Goal: Task Accomplishment & Management: Complete application form

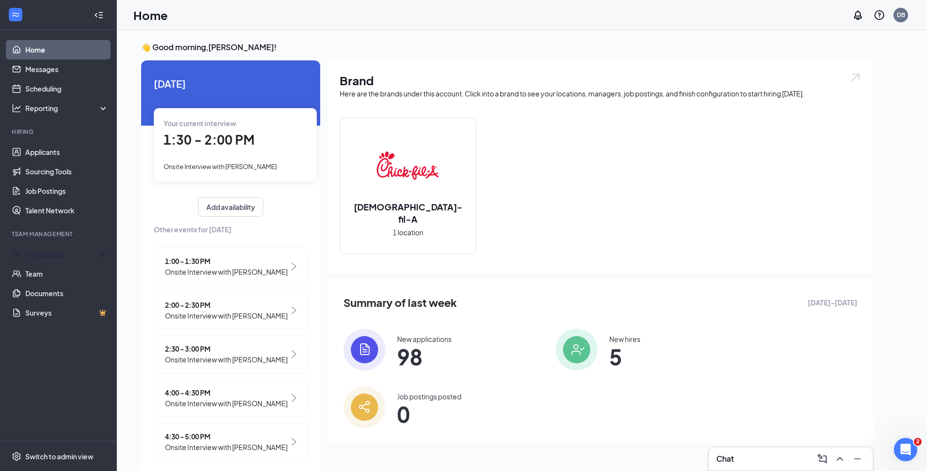
click at [80, 255] on div "Onboarding" at bounding box center [62, 254] width 75 height 10
click at [71, 274] on link "Overview" at bounding box center [66, 273] width 83 height 19
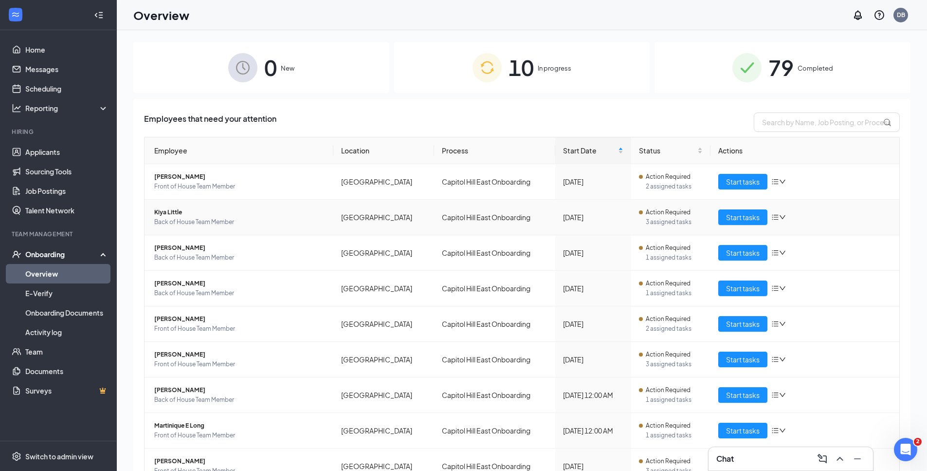
scroll to position [47, 0]
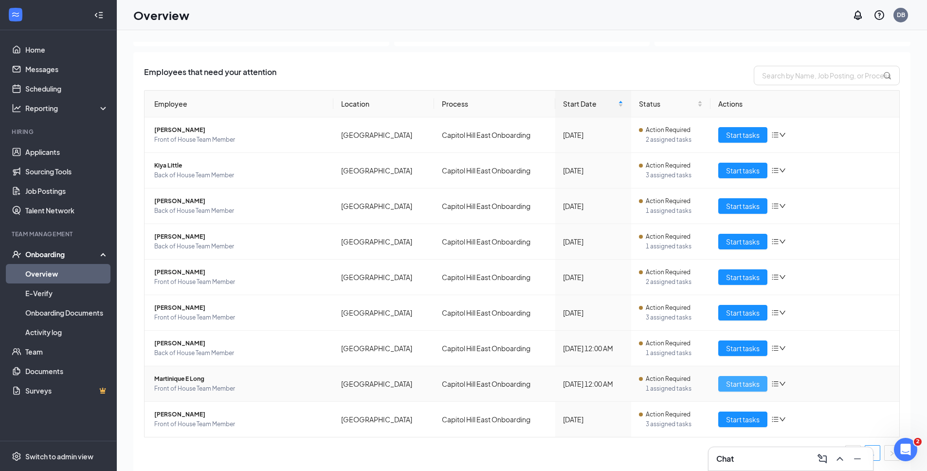
click at [739, 388] on span "Start tasks" at bounding box center [743, 383] width 34 height 11
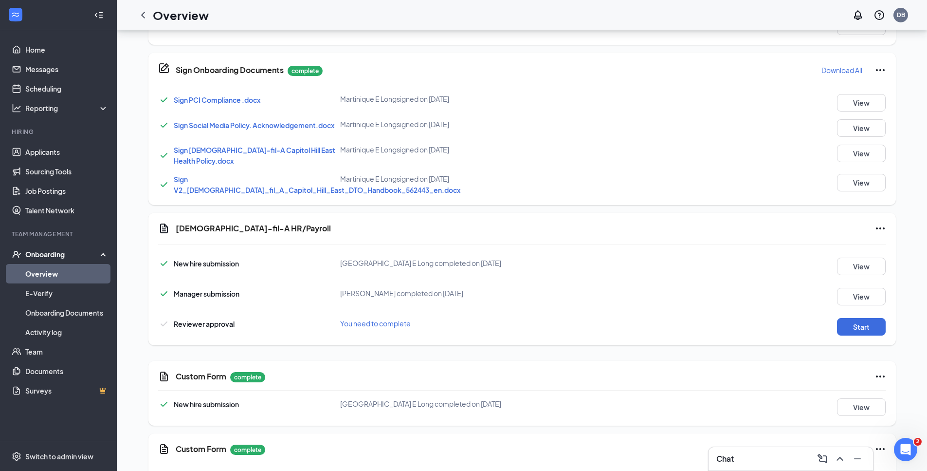
scroll to position [567, 0]
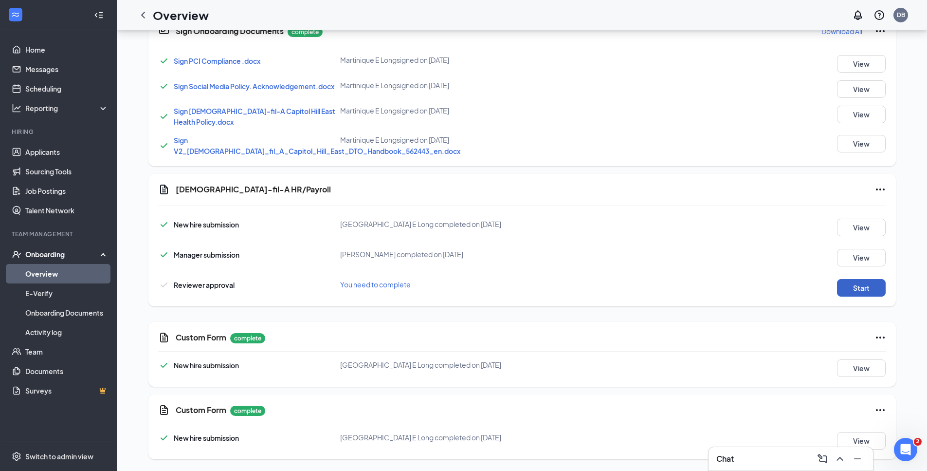
click at [865, 284] on button "Start" at bounding box center [861, 288] width 49 height 18
click at [863, 293] on button "Start" at bounding box center [861, 288] width 49 height 18
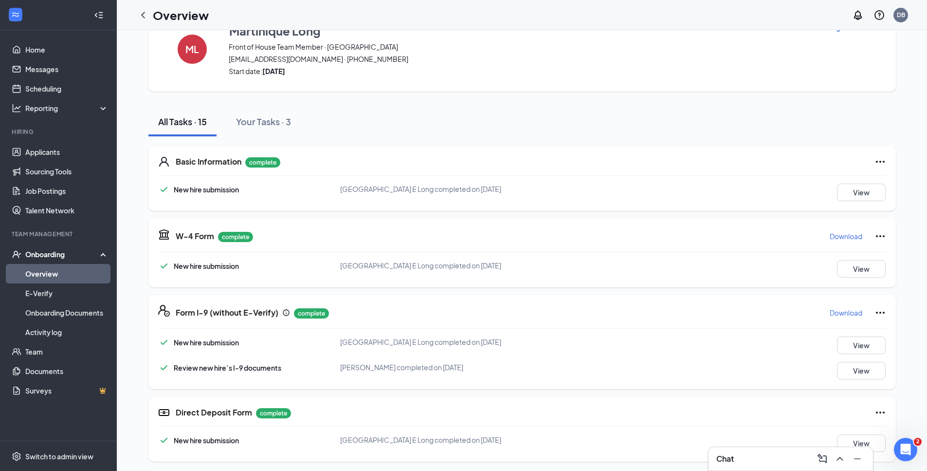
scroll to position [0, 0]
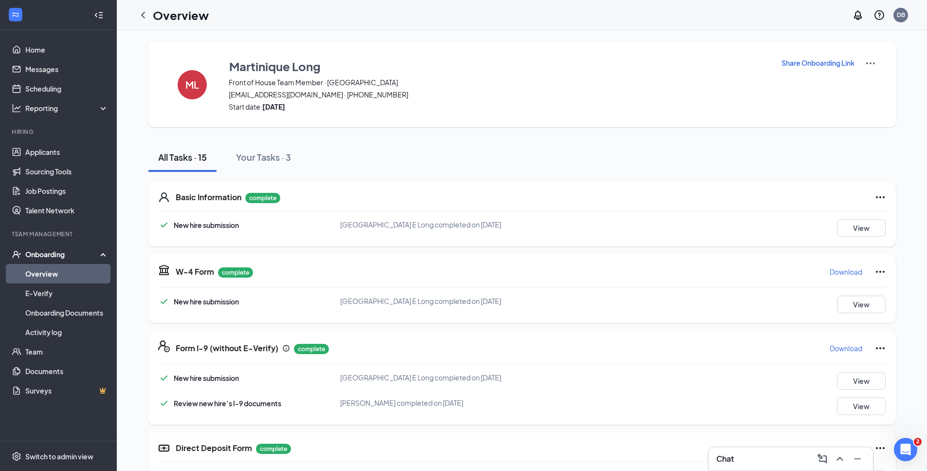
click at [872, 60] on img at bounding box center [871, 63] width 12 height 12
click at [871, 79] on span "View details" at bounding box center [870, 80] width 38 height 11
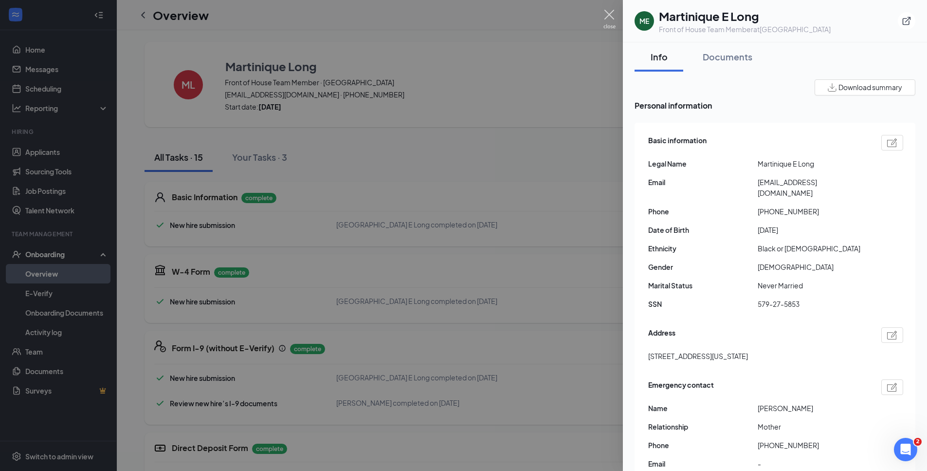
click at [605, 17] on img at bounding box center [609, 19] width 12 height 19
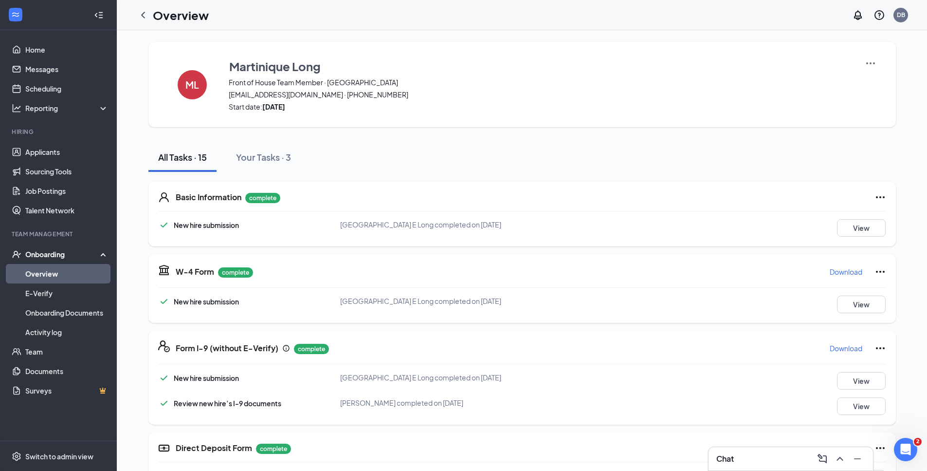
click at [147, 21] on div at bounding box center [142, 14] width 19 height 19
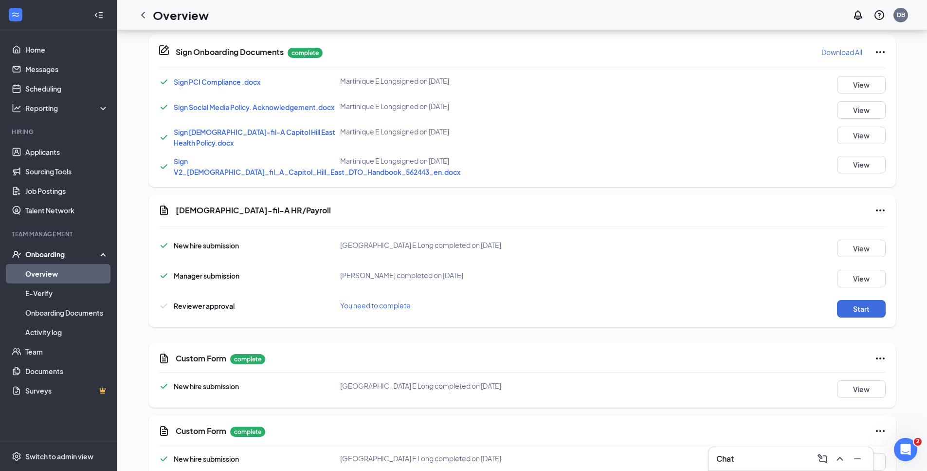
scroll to position [567, 0]
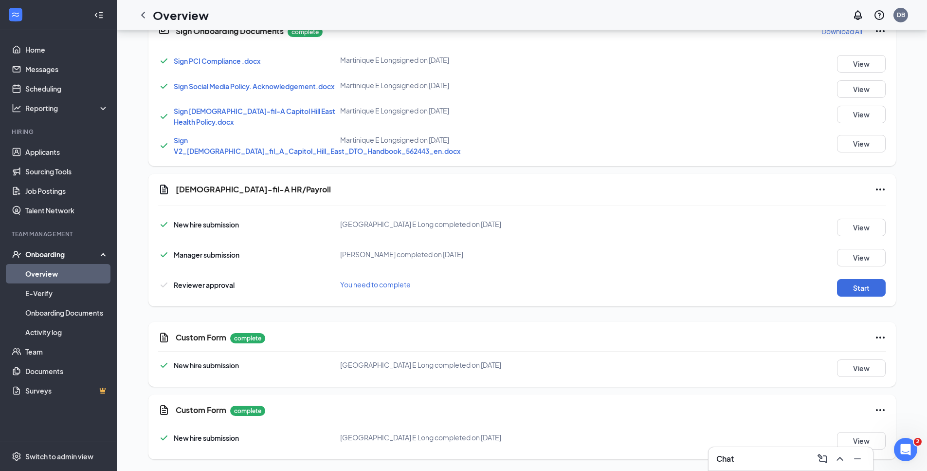
click at [875, 187] on icon "Ellipses" at bounding box center [881, 189] width 12 height 12
click at [858, 215] on button "Mark as complete" at bounding box center [843, 209] width 73 height 16
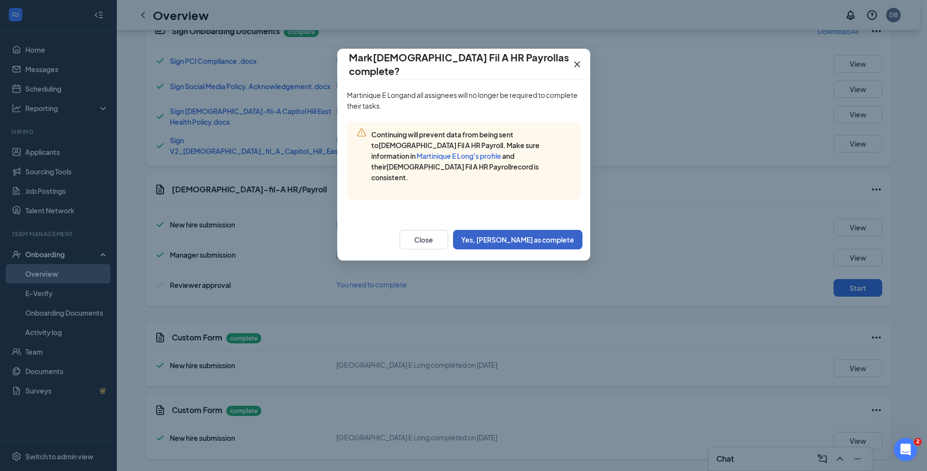
click at [561, 230] on button "Yes, [PERSON_NAME] as complete" at bounding box center [517, 239] width 129 height 19
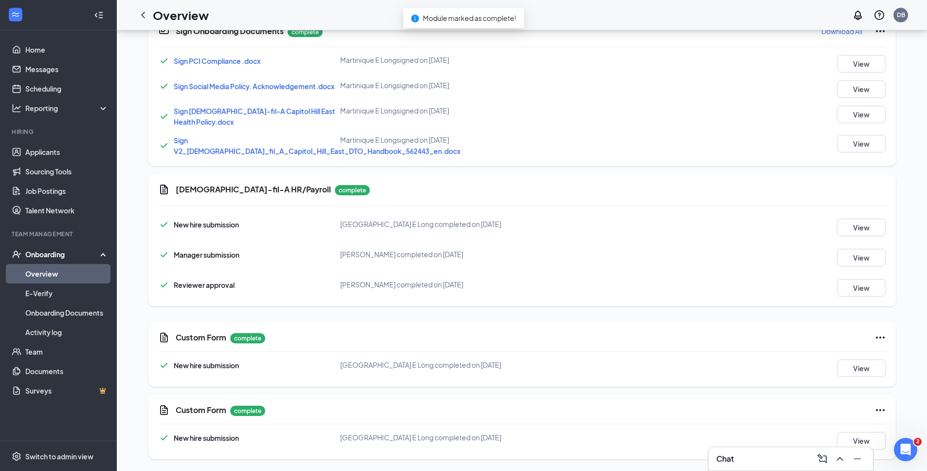
click at [57, 268] on link "Overview" at bounding box center [66, 273] width 83 height 19
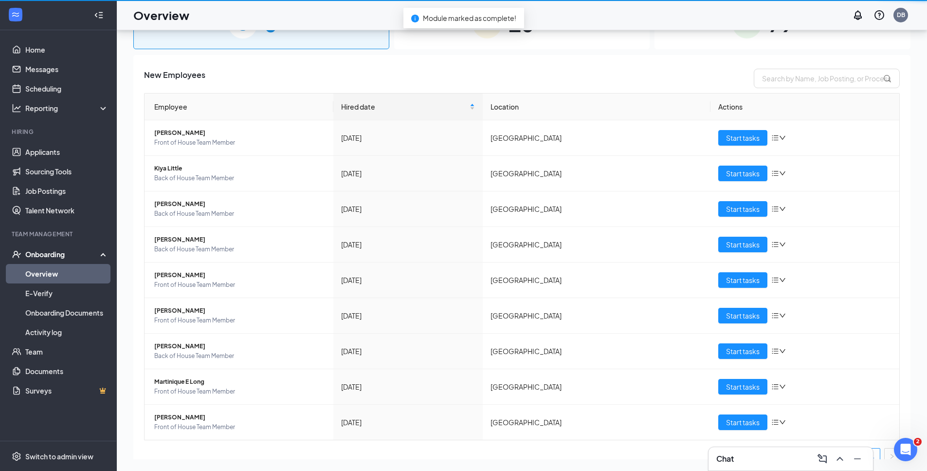
scroll to position [44, 0]
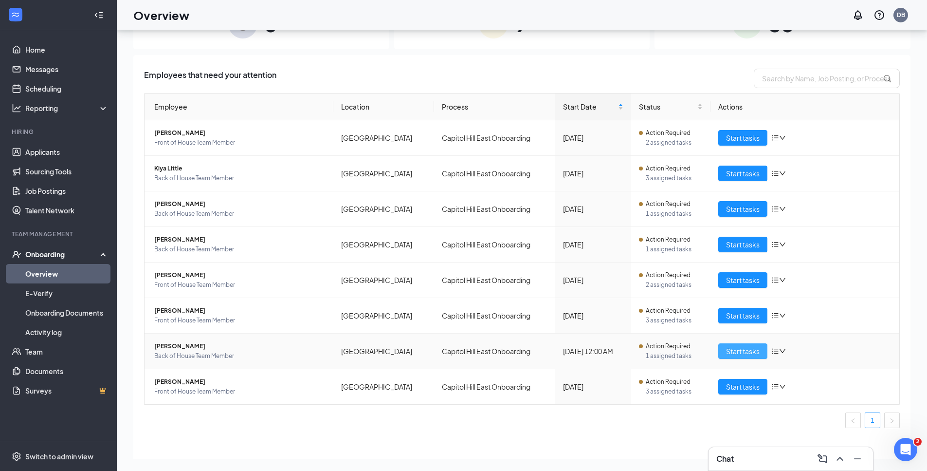
click at [747, 350] on span "Start tasks" at bounding box center [743, 351] width 34 height 11
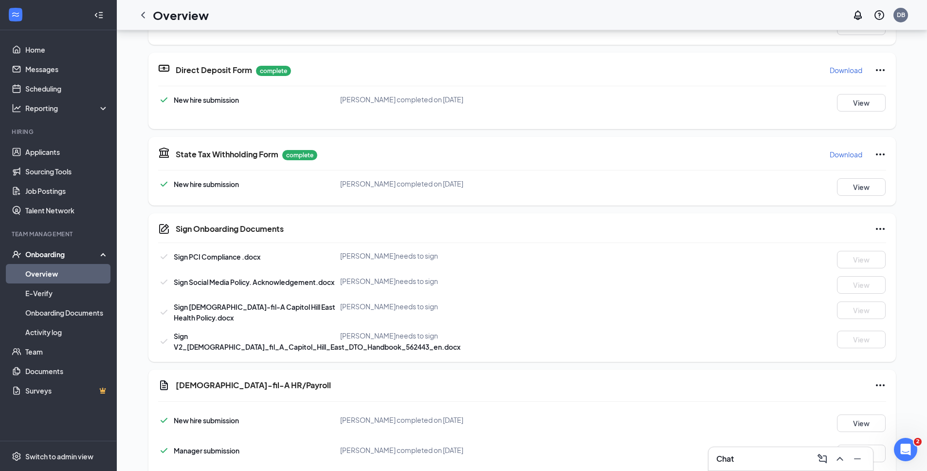
scroll to position [53, 0]
click at [142, 18] on icon "ChevronLeft" at bounding box center [143, 15] width 12 height 12
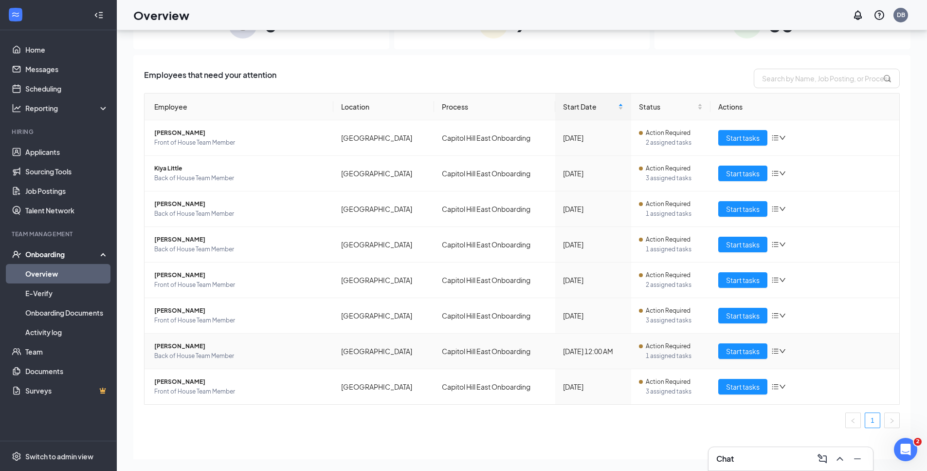
click at [773, 351] on icon "bars" at bounding box center [775, 350] width 6 height 5
click at [744, 352] on span "Start tasks" at bounding box center [743, 351] width 34 height 11
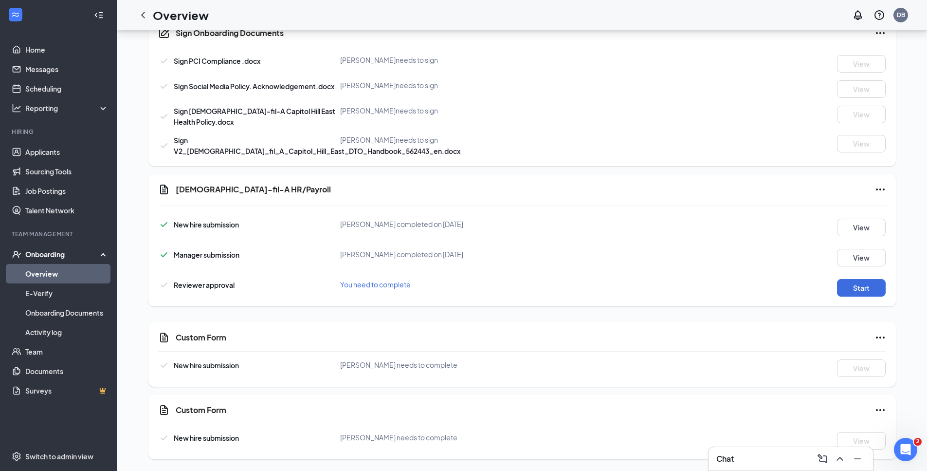
scroll to position [575, 0]
click at [877, 184] on icon "Ellipses" at bounding box center [881, 190] width 12 height 12
click at [868, 159] on span "Mark as complete" at bounding box center [840, 157] width 57 height 10
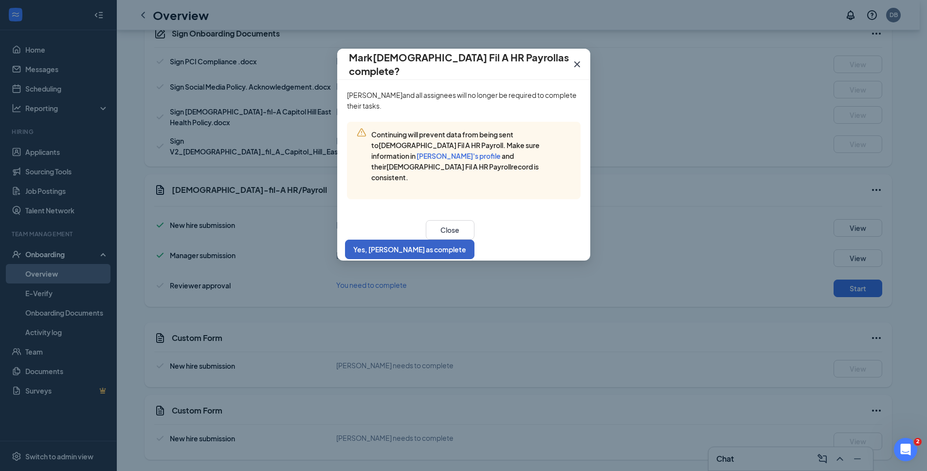
click at [474, 239] on button "Yes, [PERSON_NAME] as complete" at bounding box center [409, 248] width 129 height 19
